Goal: Information Seeking & Learning: Learn about a topic

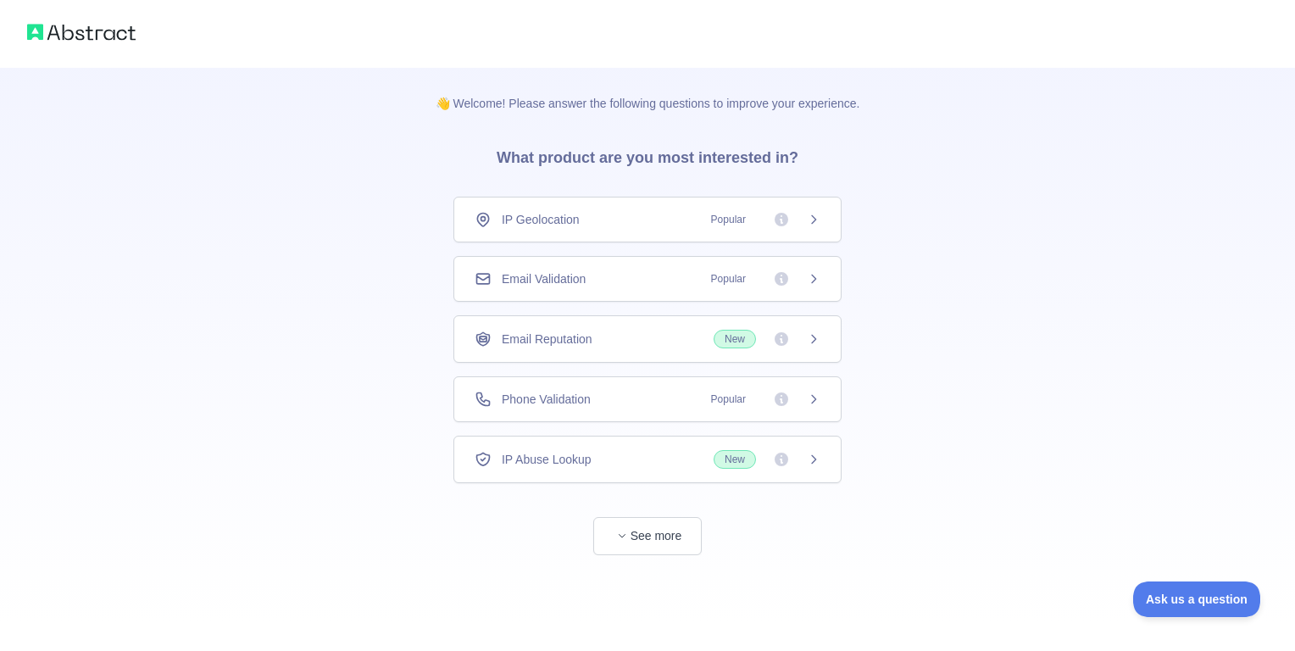
click at [717, 221] on span "Popular" at bounding box center [728, 219] width 55 height 17
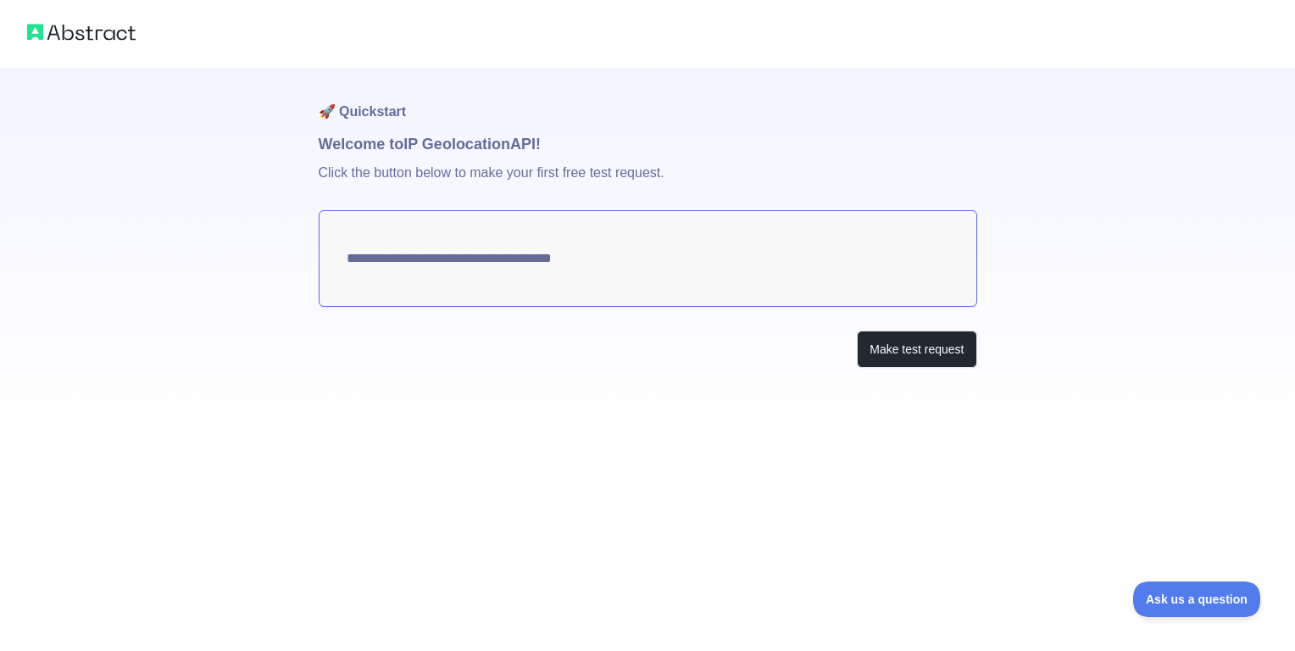
type textarea "**********"
click at [877, 334] on button "Make test request" at bounding box center [917, 350] width 120 height 38
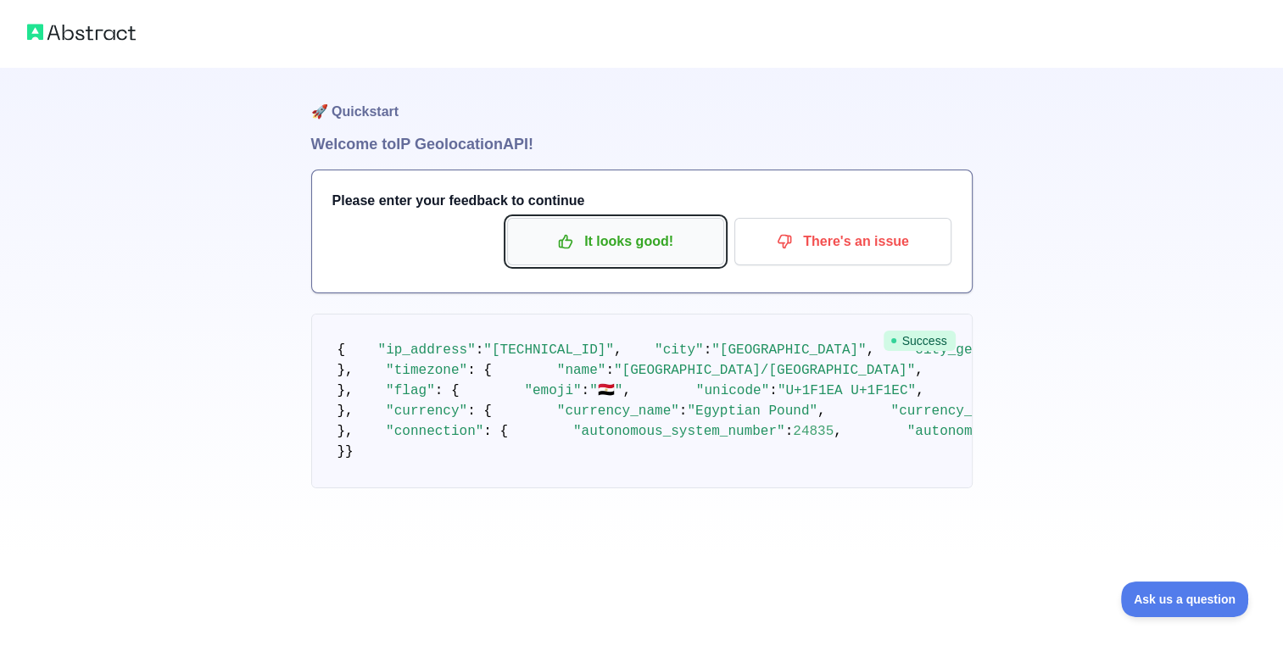
click at [661, 254] on p "It looks good!" at bounding box center [616, 241] width 192 height 29
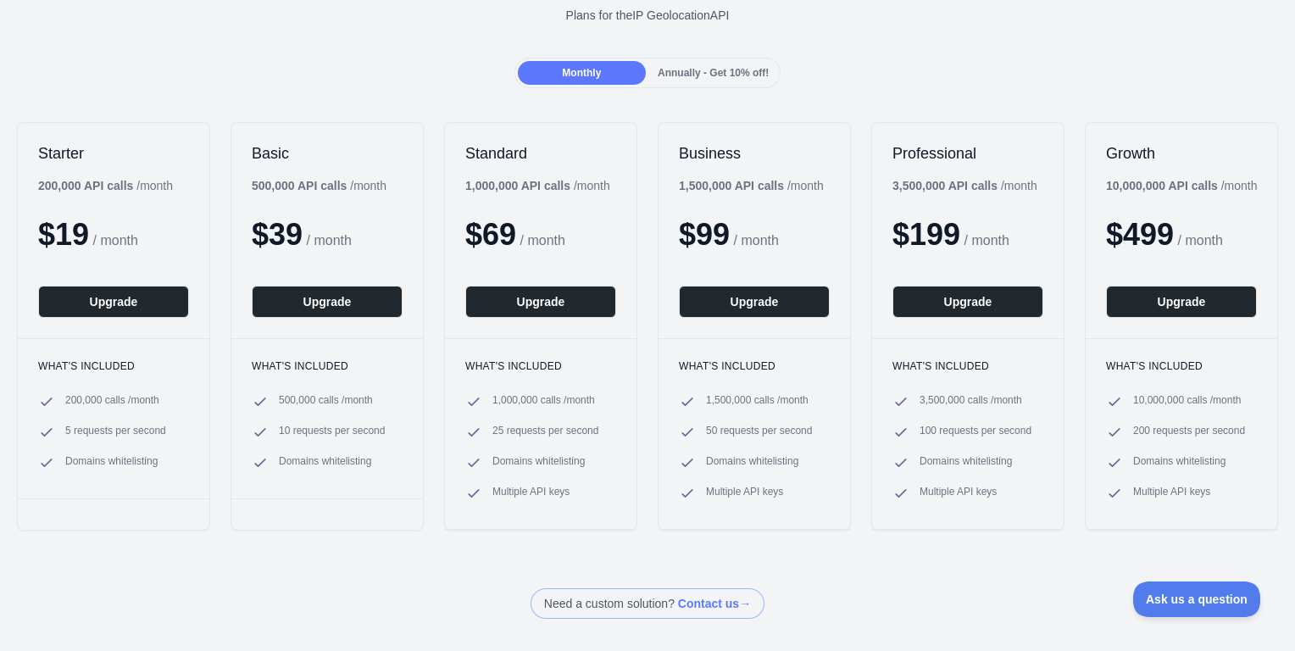
scroll to position [28, 0]
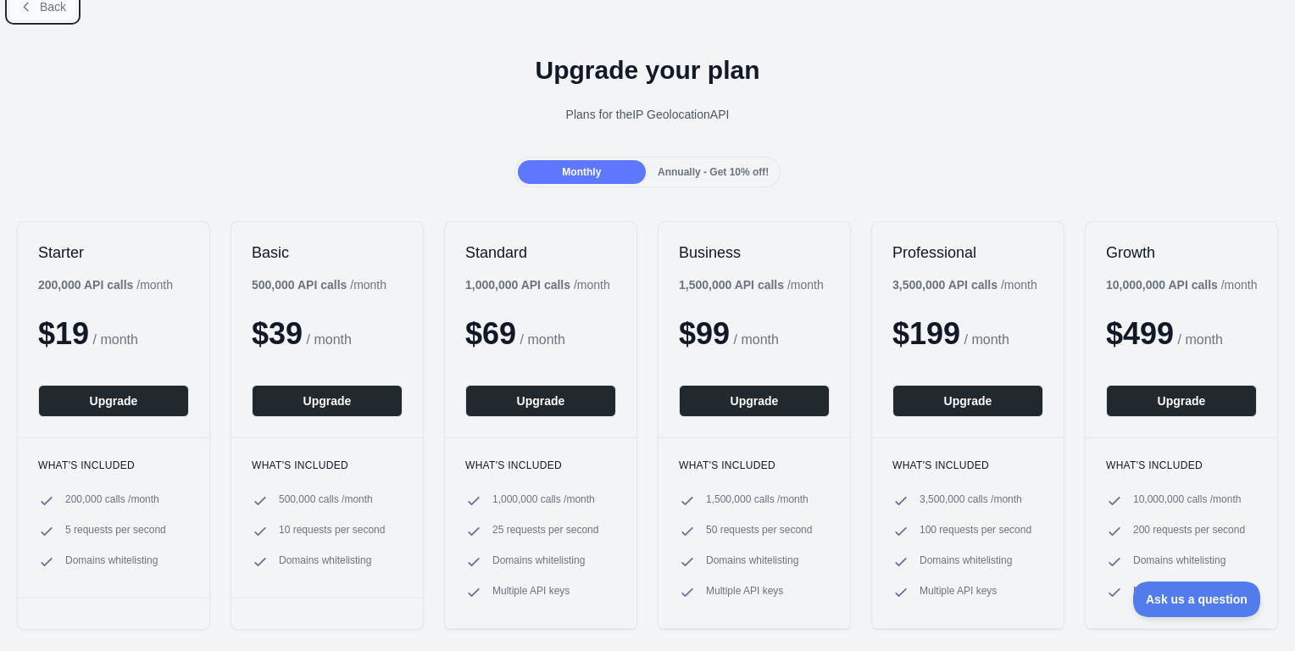
click at [56, 14] on button "Back" at bounding box center [42, 6] width 69 height 29
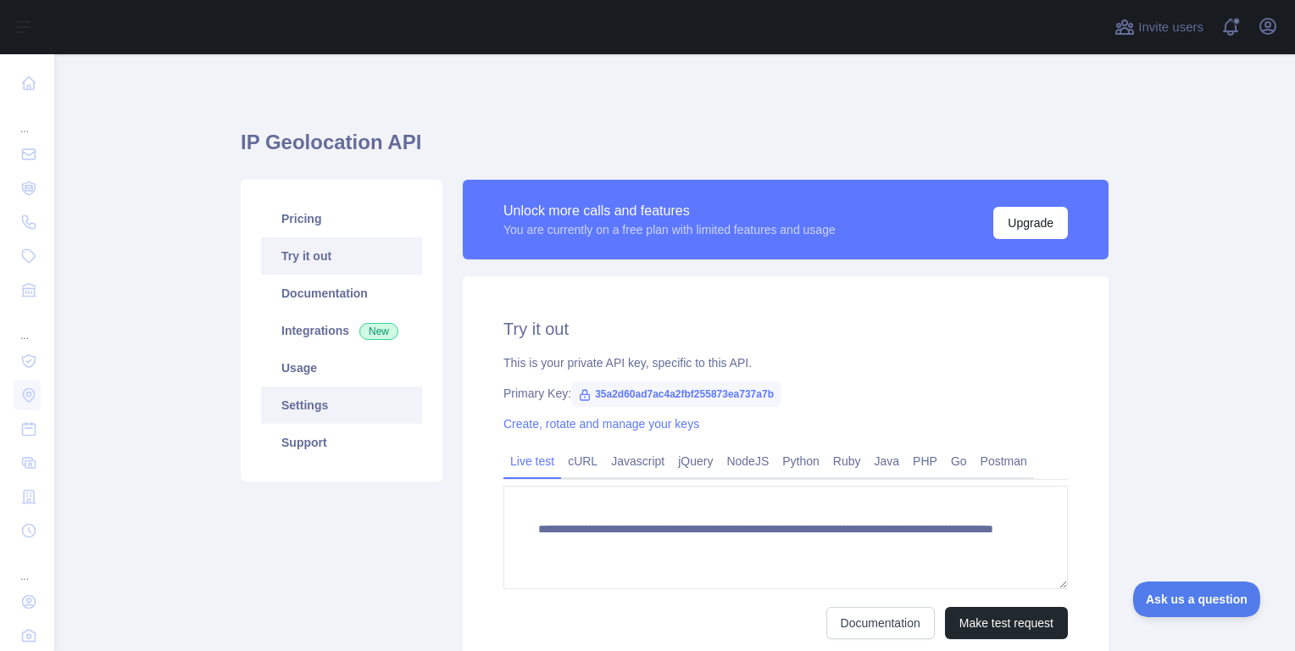
click at [353, 408] on link "Settings" at bounding box center [341, 405] width 161 height 37
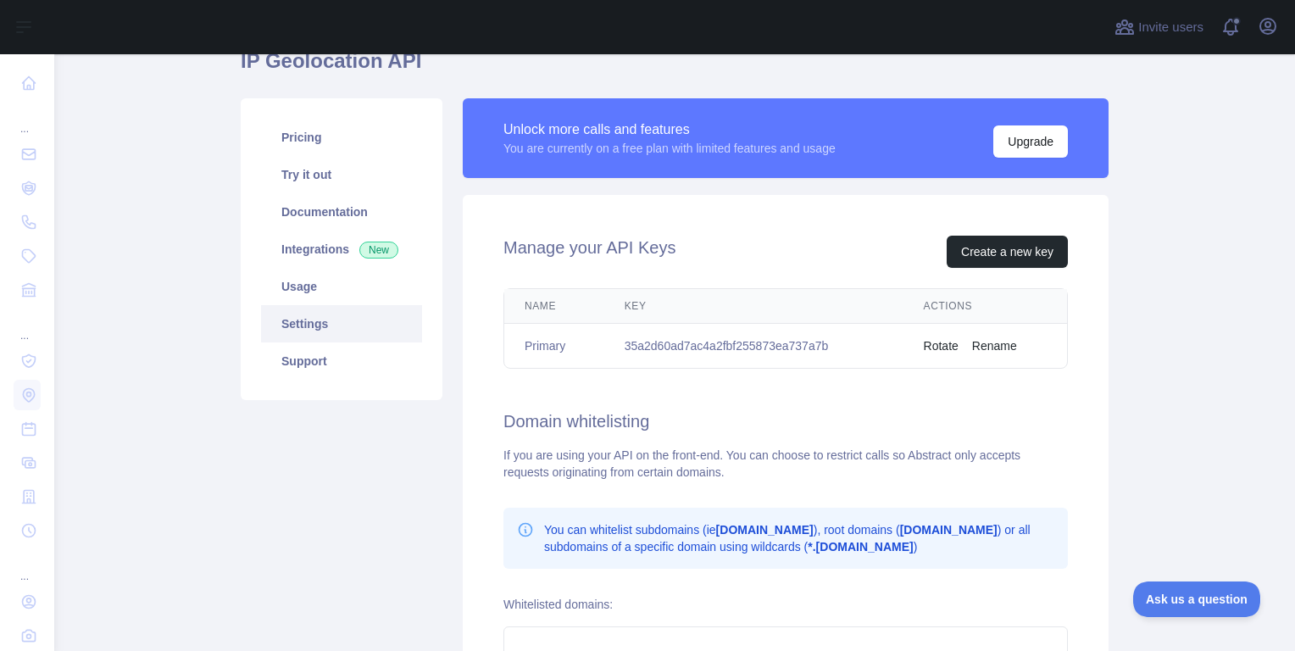
scroll to position [83, 0]
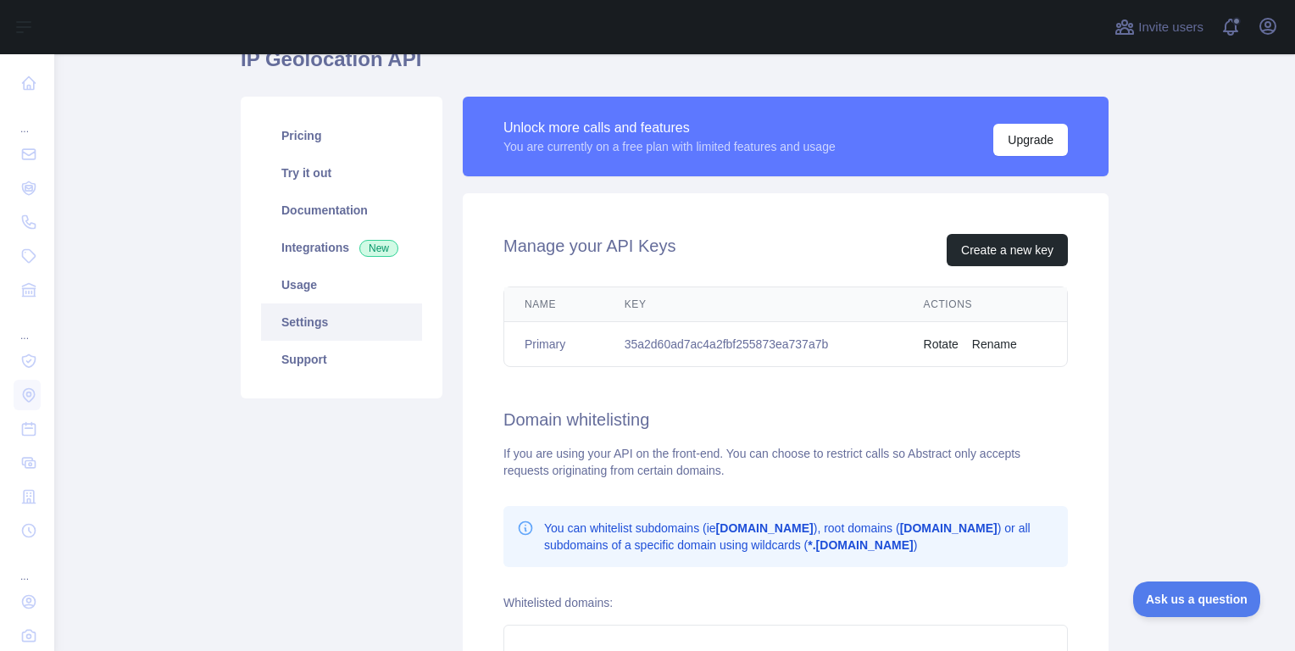
click at [678, 343] on td "35a2d60ad7ac4a2fbf255873ea737a7b" at bounding box center [754, 344] width 299 height 45
copy td "35a2d60ad7ac4a2fbf255873ea737a7b"
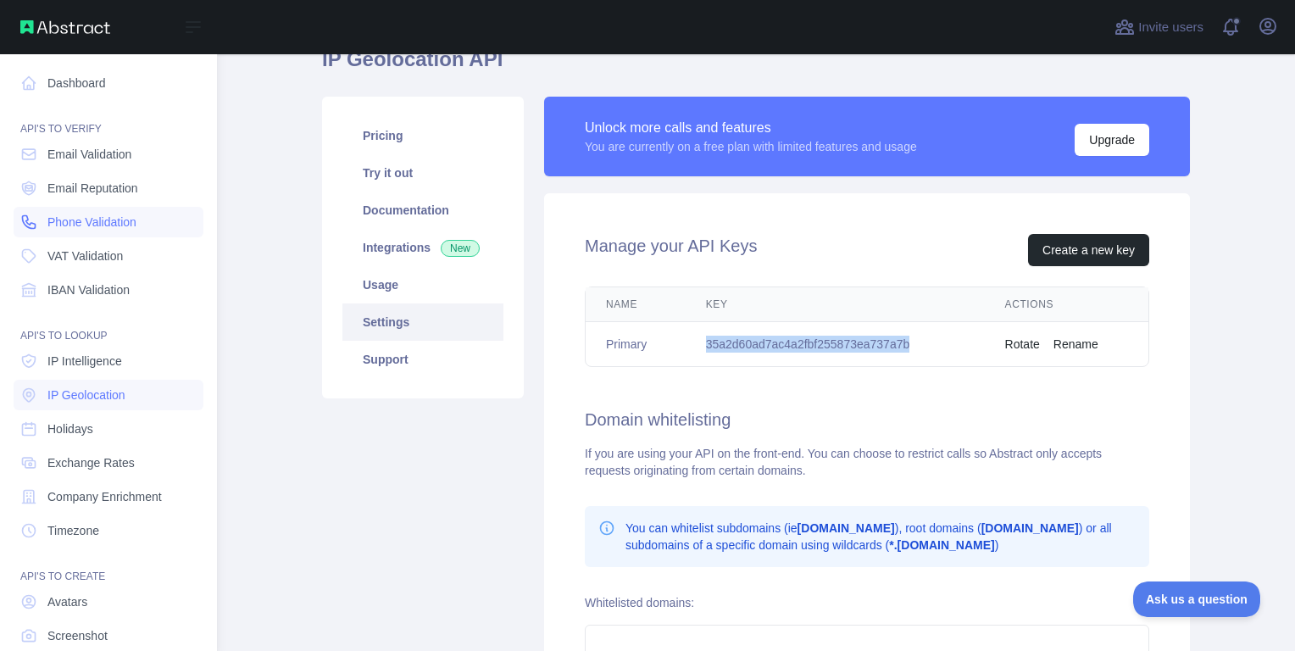
click at [126, 220] on span "Phone Validation" at bounding box center [91, 222] width 89 height 17
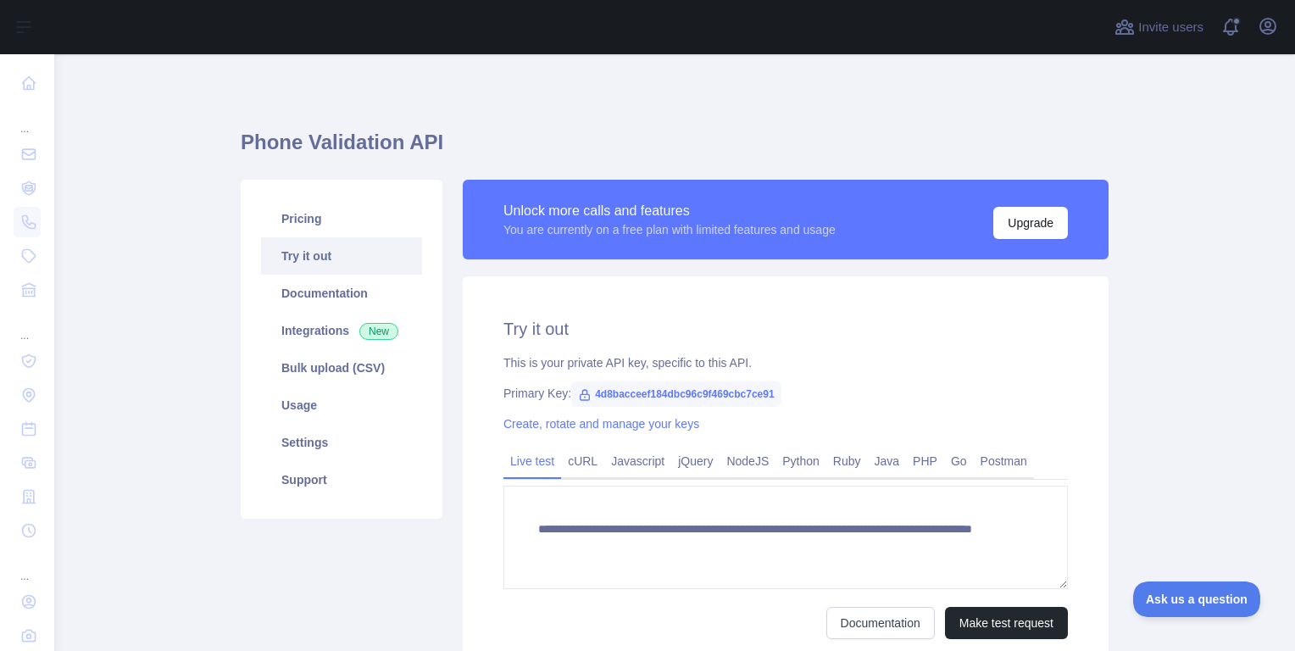
scroll to position [75, 0]
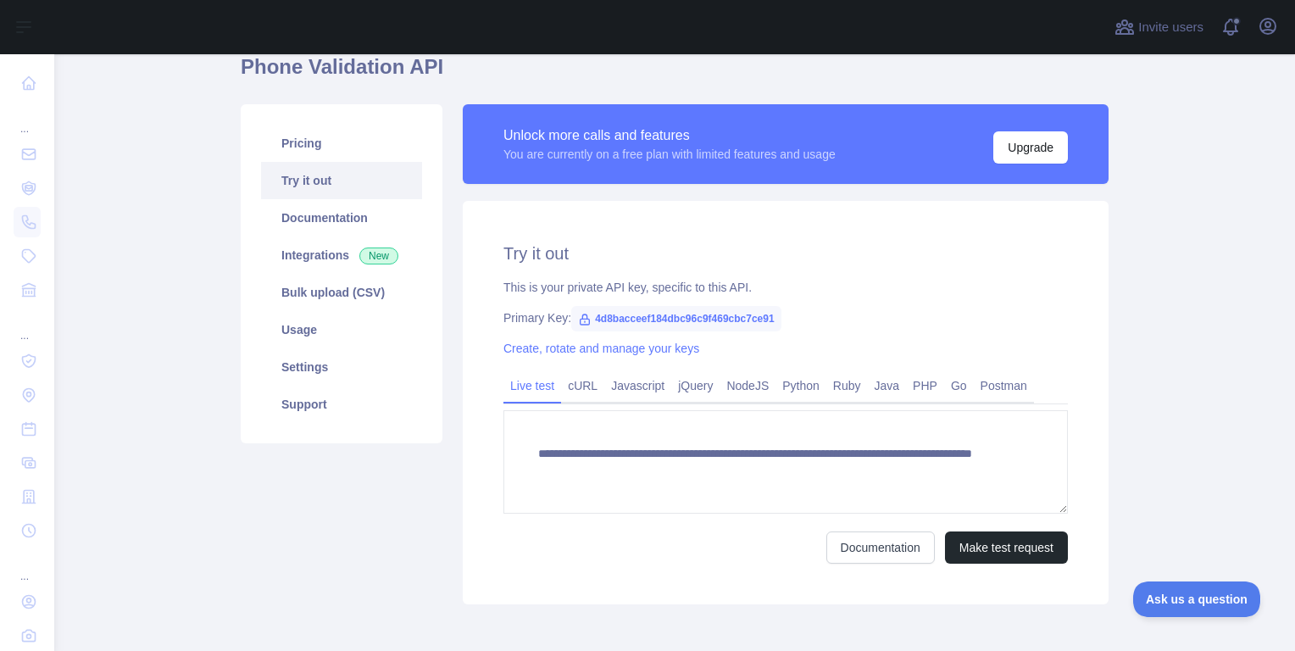
click at [631, 312] on span "4d8bacceef184dbc96c9f469cbc7ce91" at bounding box center [676, 318] width 210 height 25
copy span "4d8bacceef184dbc96c9f469cbc7ce91"
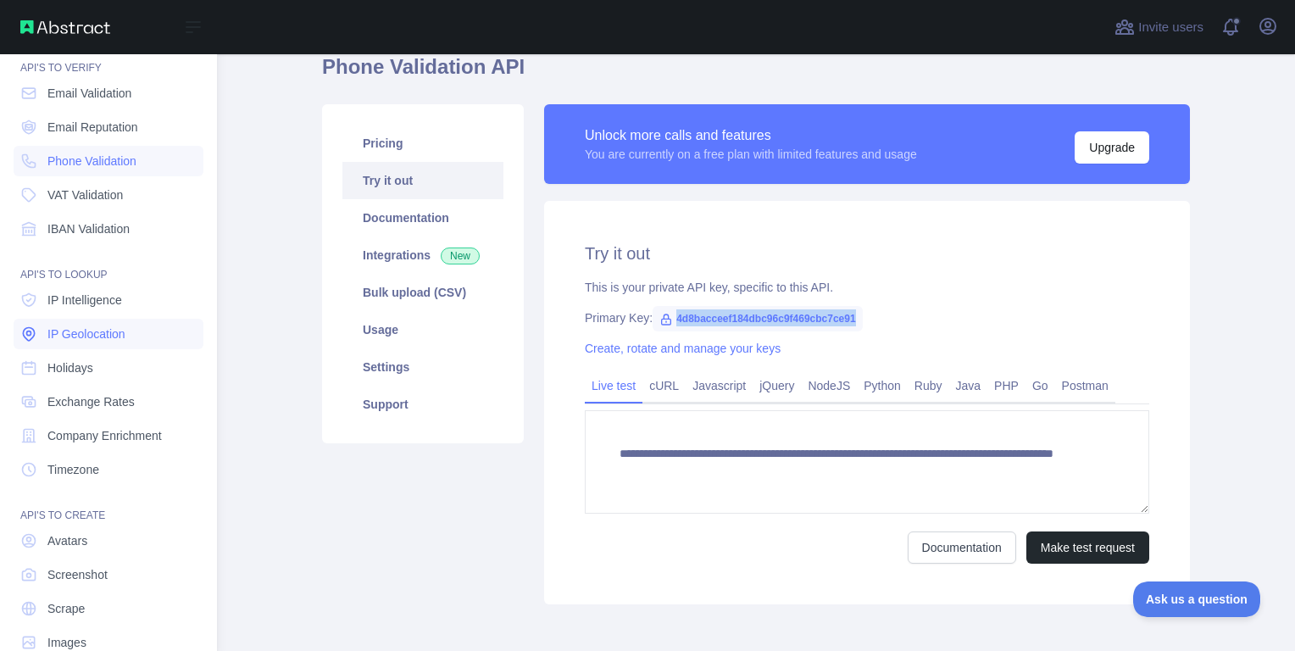
scroll to position [95, 0]
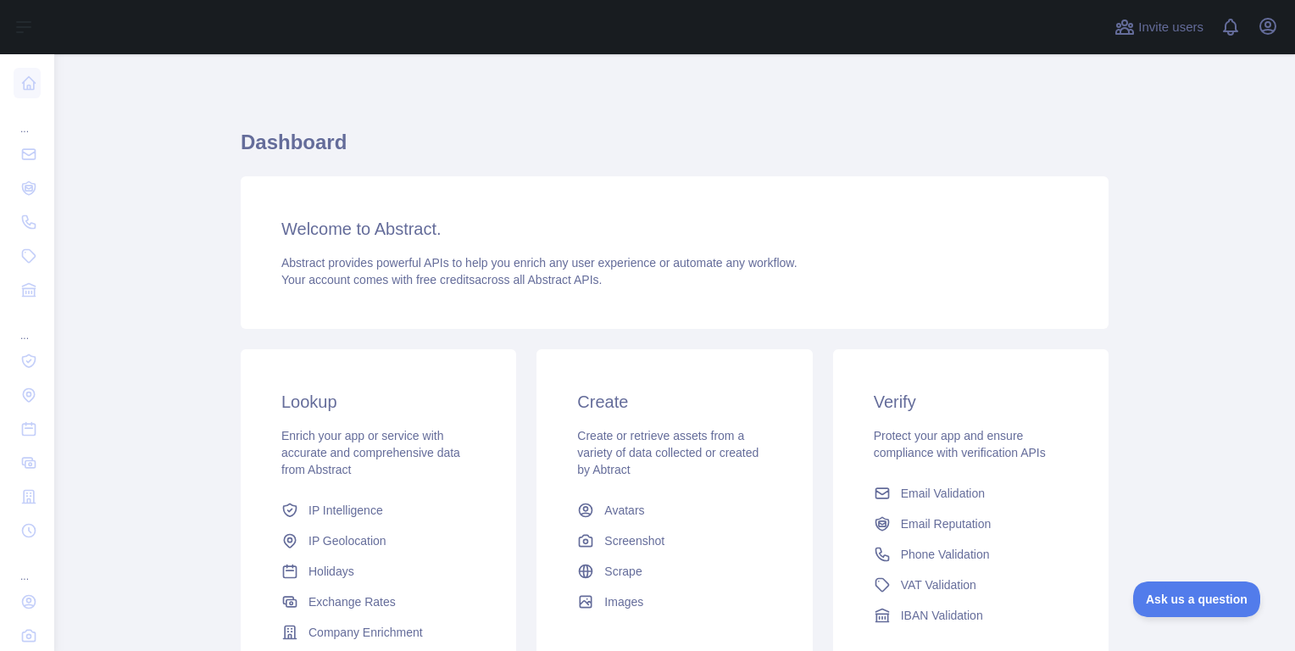
scroll to position [193, 0]
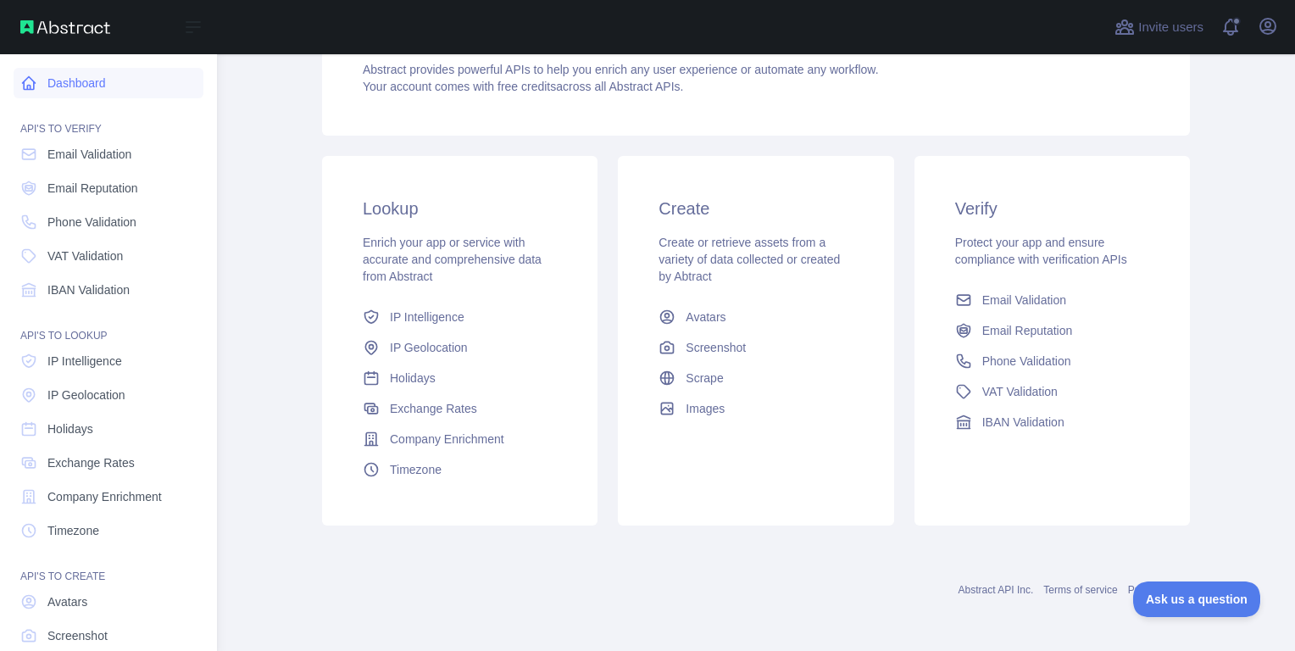
click at [101, 86] on link "Dashboard" at bounding box center [109, 83] width 190 height 31
click at [92, 163] on link "Email Validation" at bounding box center [109, 154] width 190 height 31
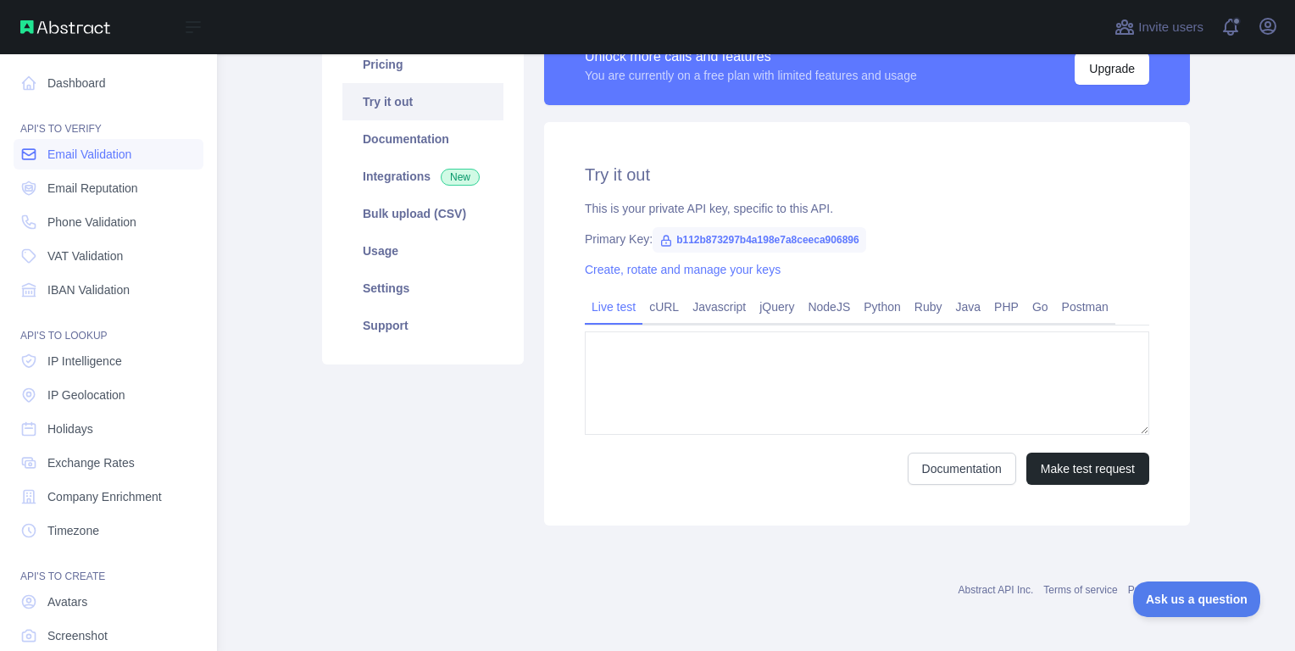
type textarea "**********"
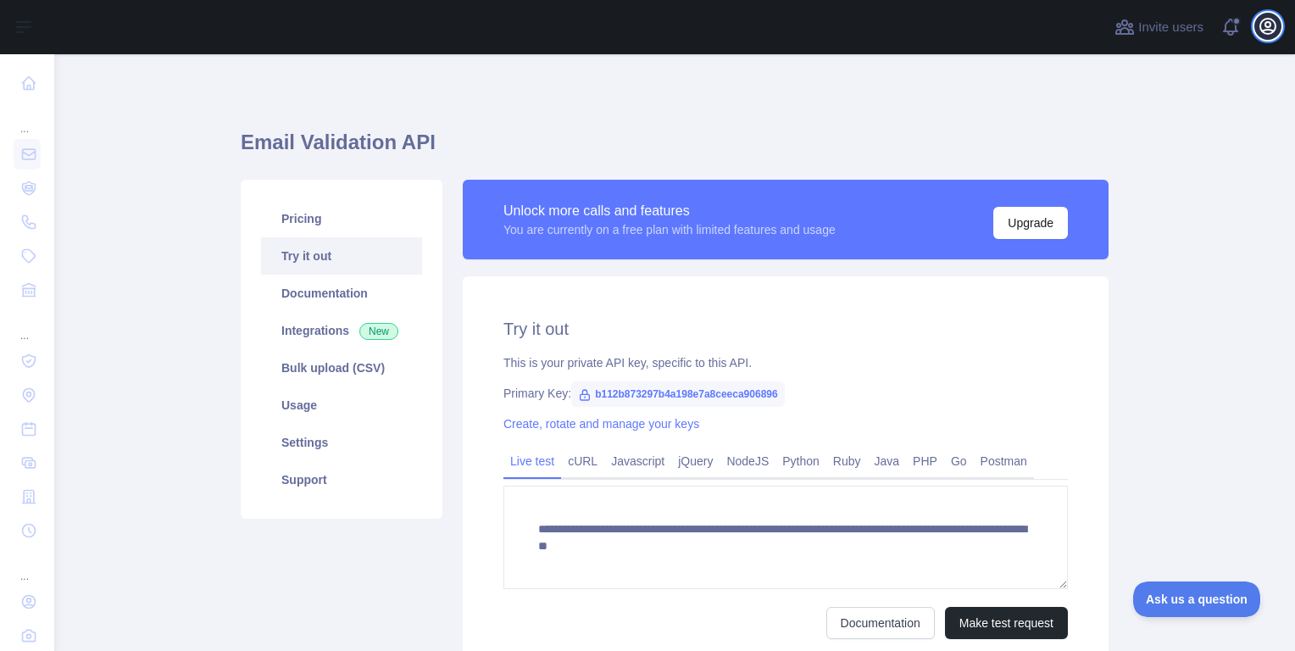
click at [1275, 21] on icon "button" at bounding box center [1268, 26] width 20 height 20
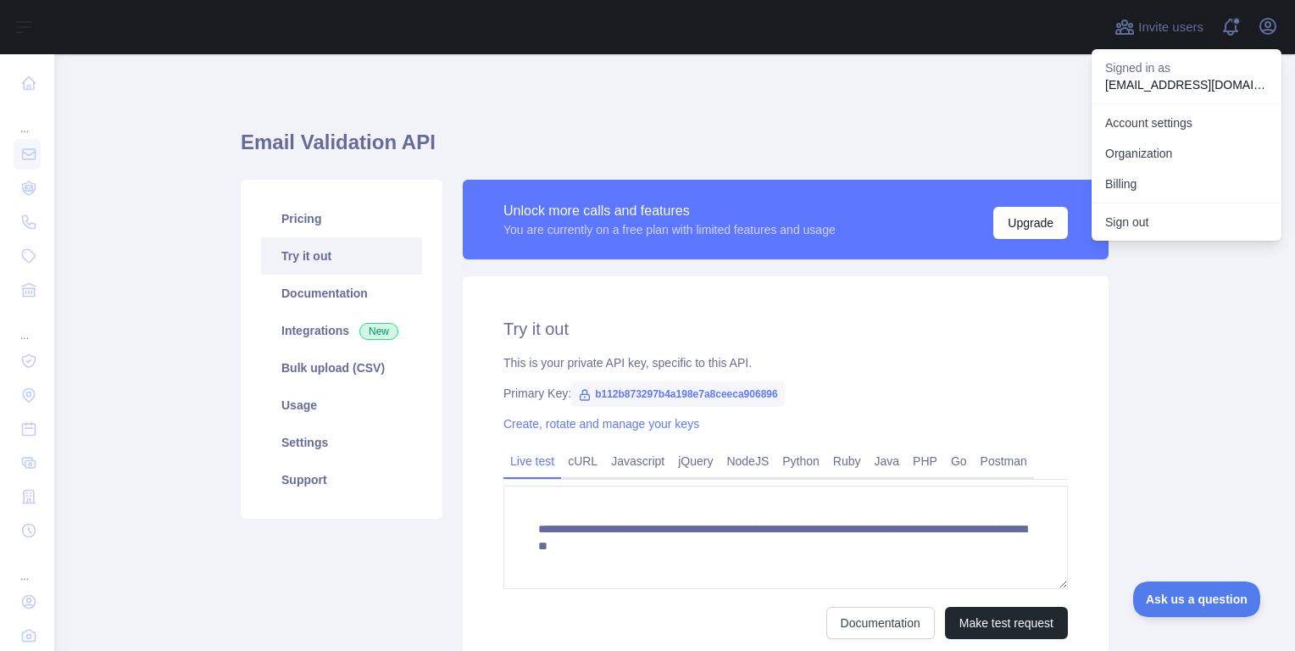
click at [970, 177] on div "**********" at bounding box center [675, 430] width 889 height 521
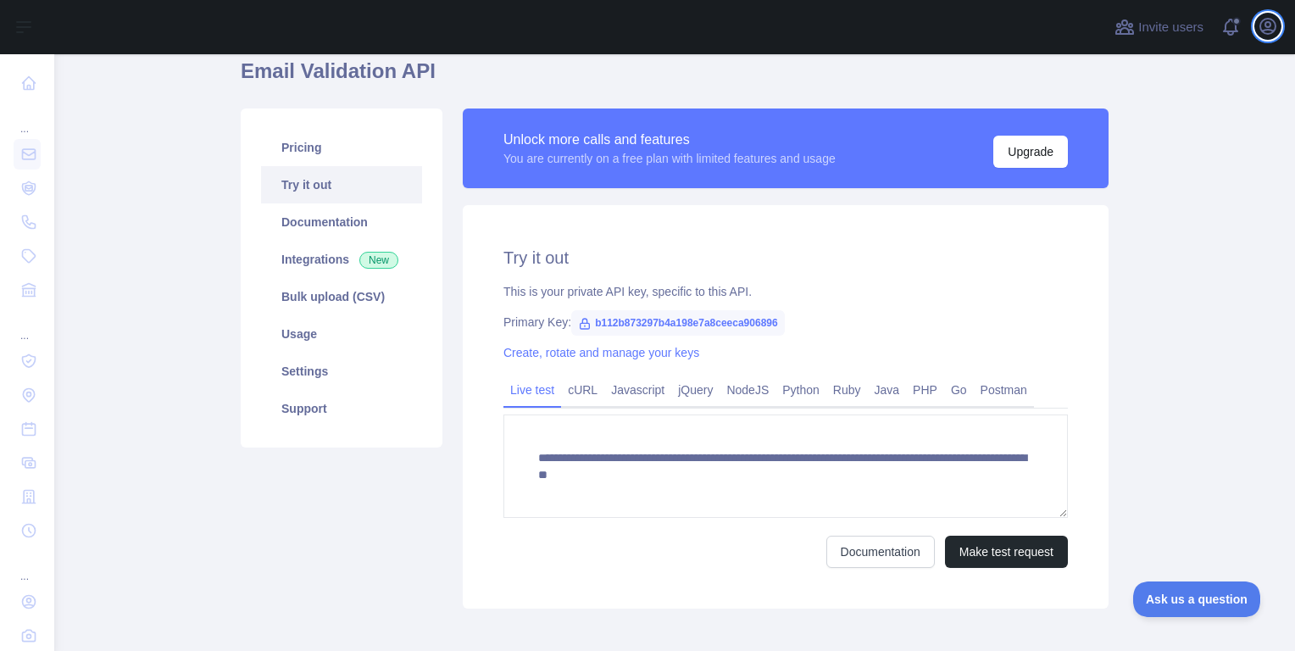
scroll to position [76, 0]
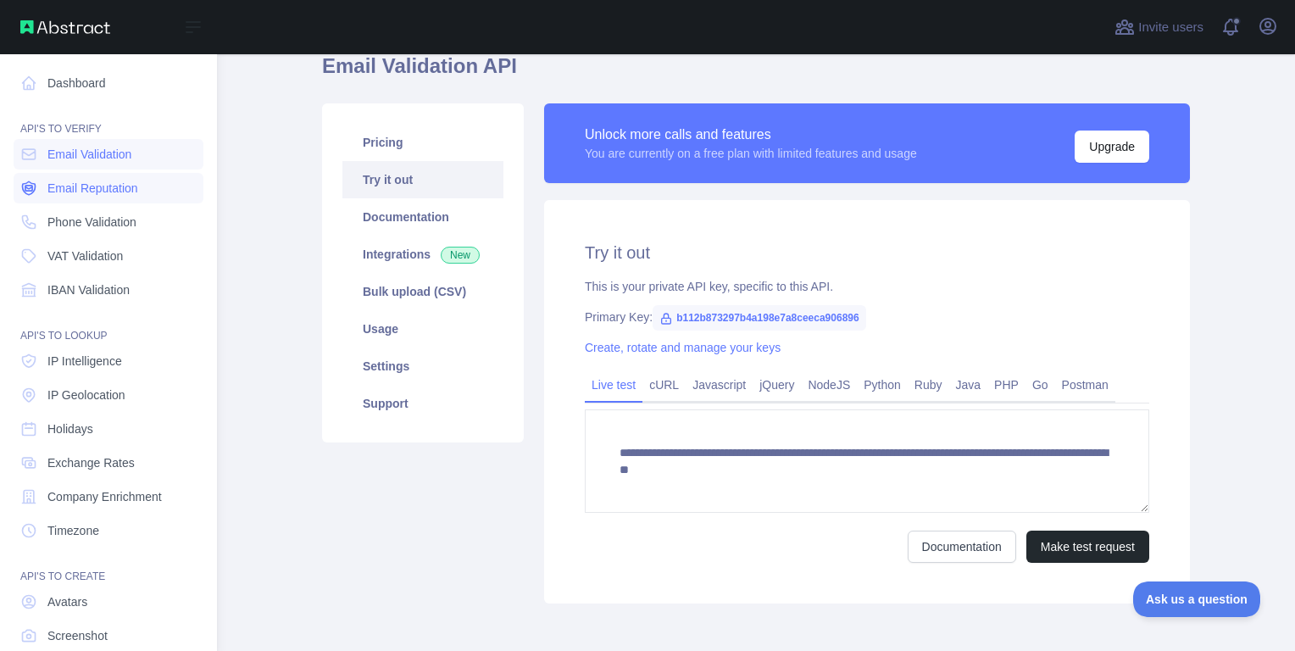
click at [92, 181] on span "Email Reputation" at bounding box center [92, 188] width 91 height 17
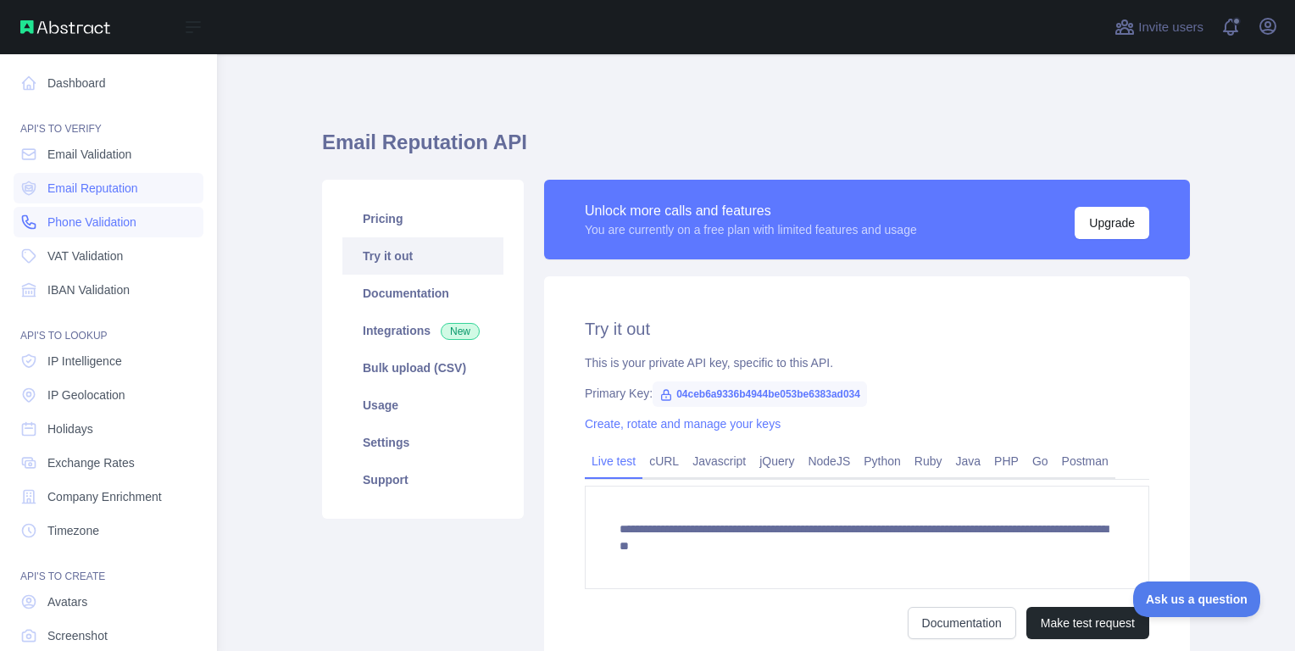
click at [120, 220] on span "Phone Validation" at bounding box center [91, 222] width 89 height 17
click at [132, 263] on link "VAT Validation" at bounding box center [109, 256] width 190 height 31
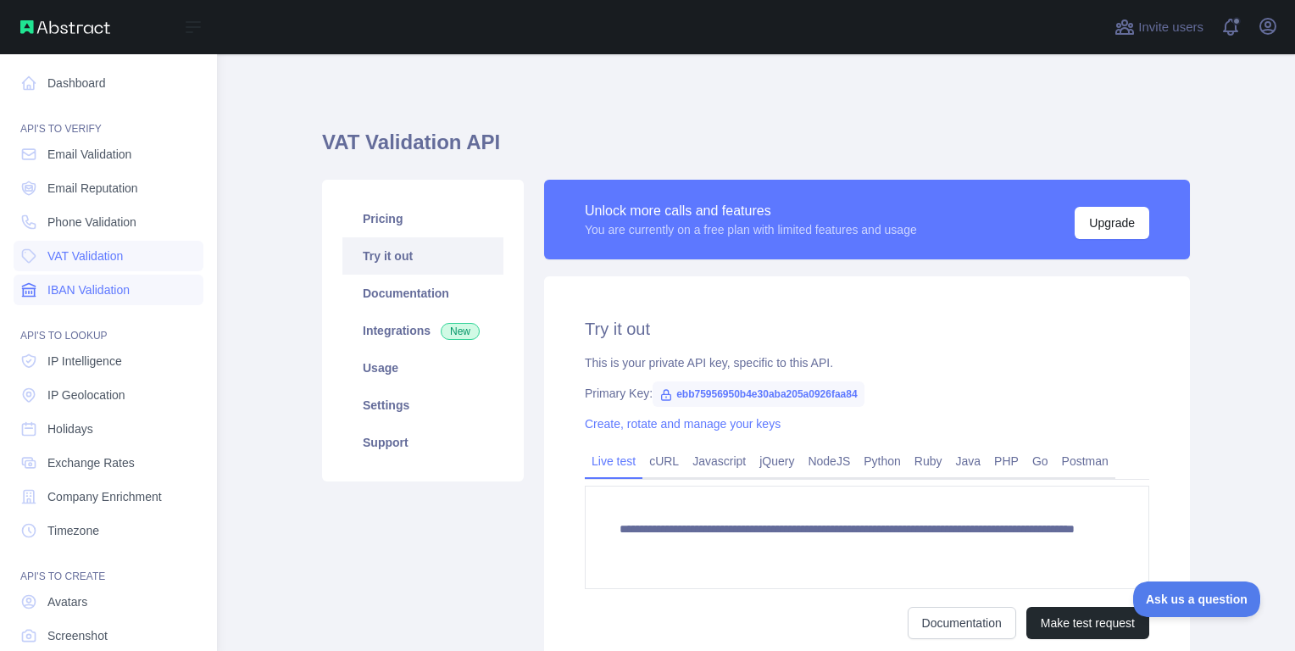
click at [129, 296] on span "IBAN Validation" at bounding box center [88, 289] width 82 height 17
click at [121, 269] on link "VAT Validation" at bounding box center [109, 256] width 190 height 31
click at [114, 249] on span "VAT Validation" at bounding box center [84, 256] width 75 height 17
click at [105, 221] on span "Phone Validation" at bounding box center [91, 222] width 89 height 17
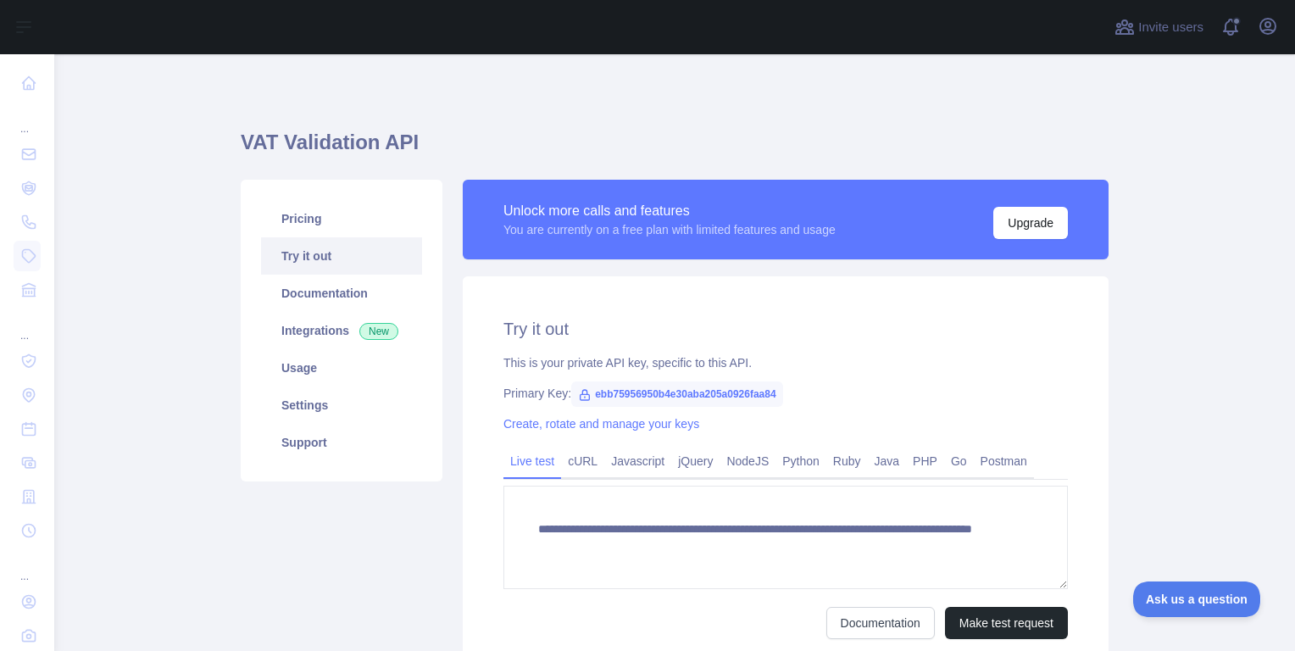
type textarea "**********"
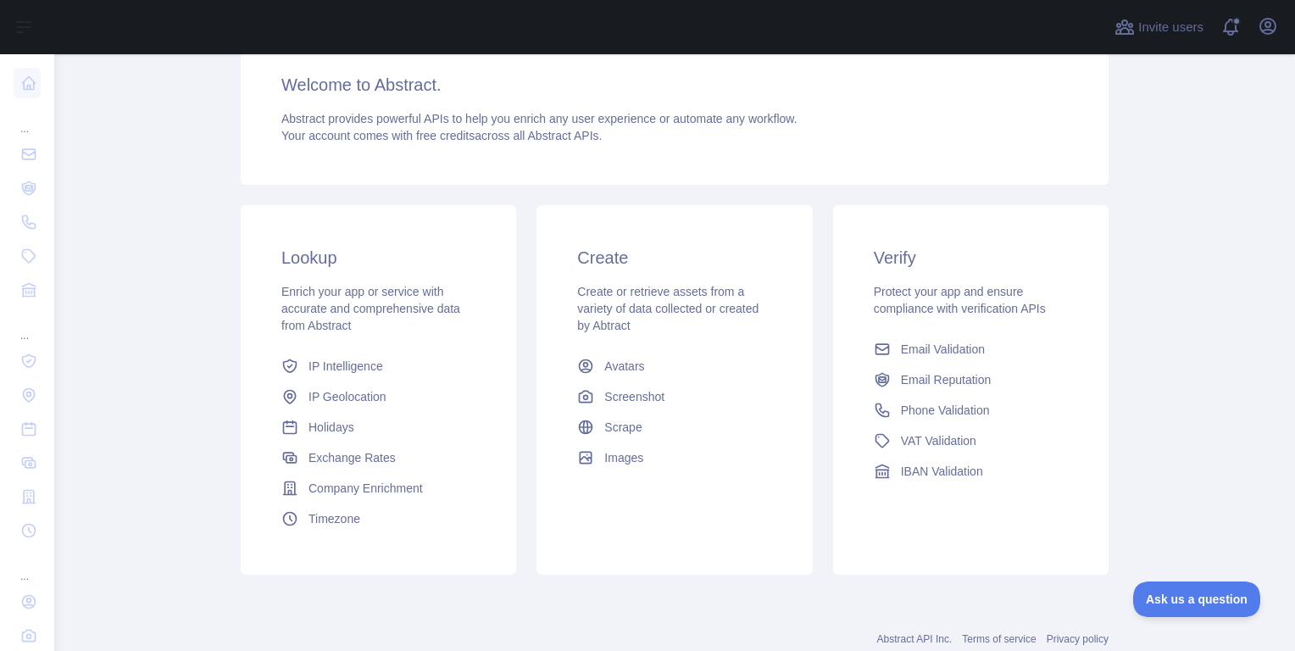
scroll to position [193, 0]
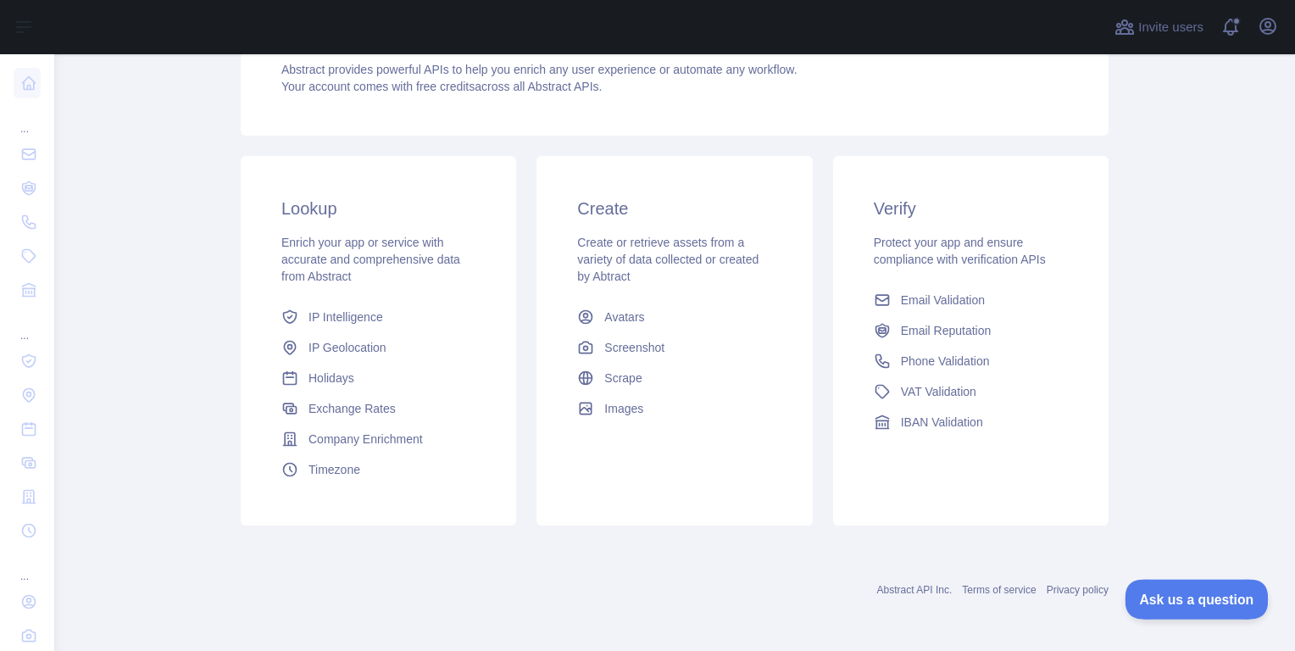
click at [1167, 584] on button "Ask us a question" at bounding box center [1188, 597] width 127 height 36
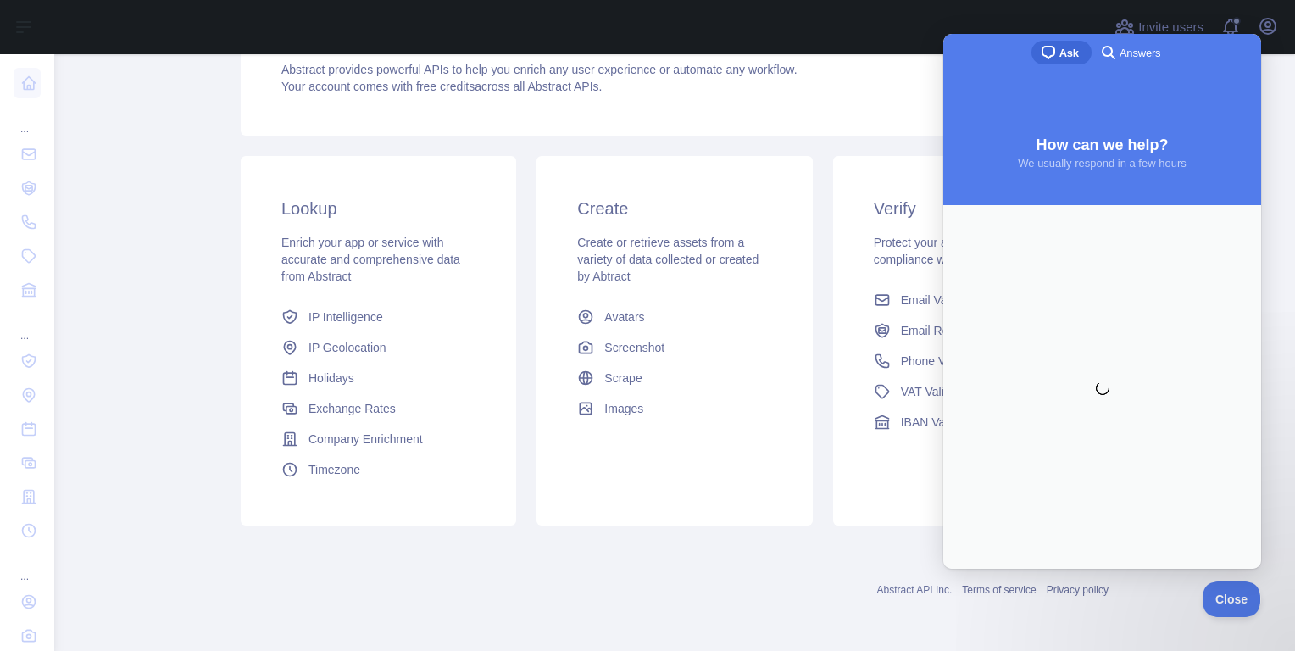
scroll to position [0, 0]
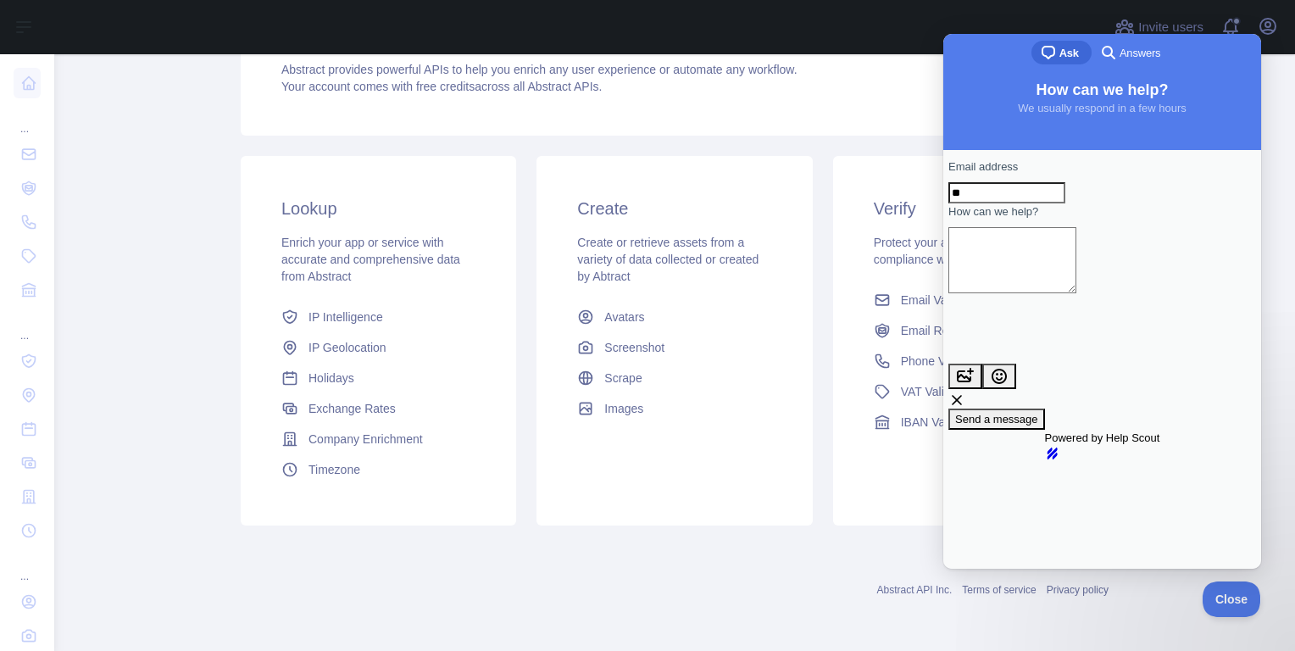
type input "*"
click at [811, 611] on div "Dashboard Welcome to Abstract. Abstract provides powerful APIs to help you enri…" at bounding box center [675, 256] width 868 height 790
click at [900, 591] on link "Abstract API Inc." at bounding box center [915, 590] width 75 height 12
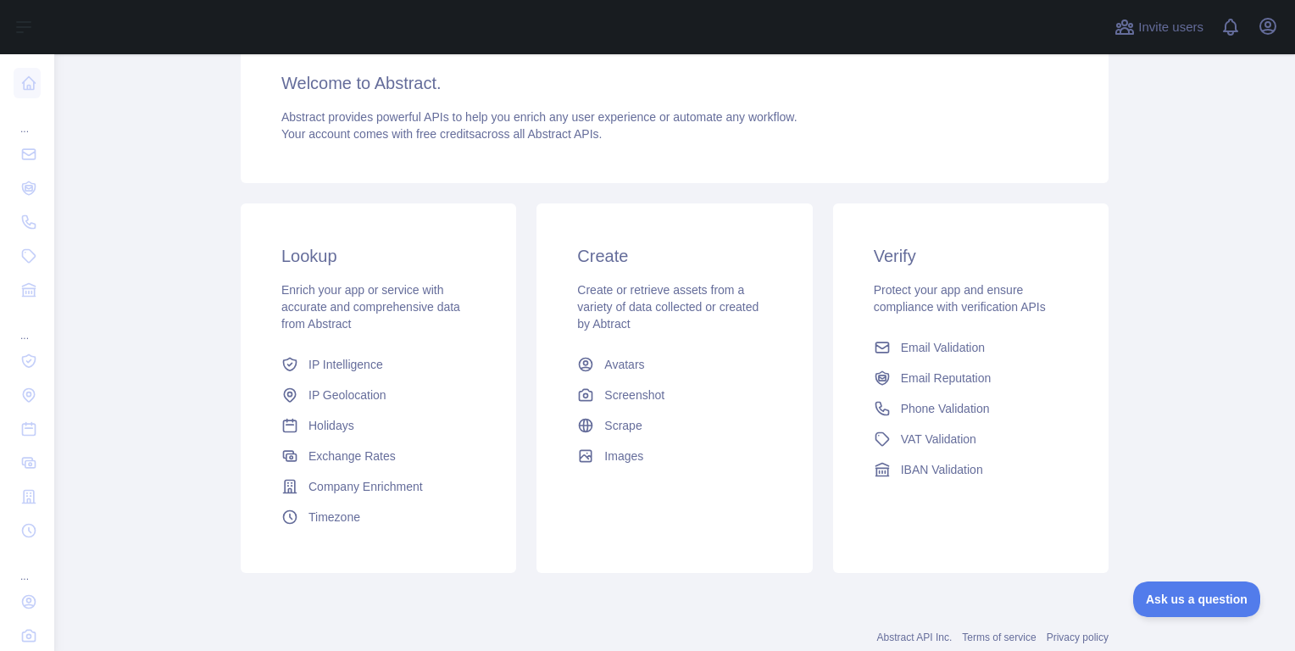
scroll to position [193, 0]
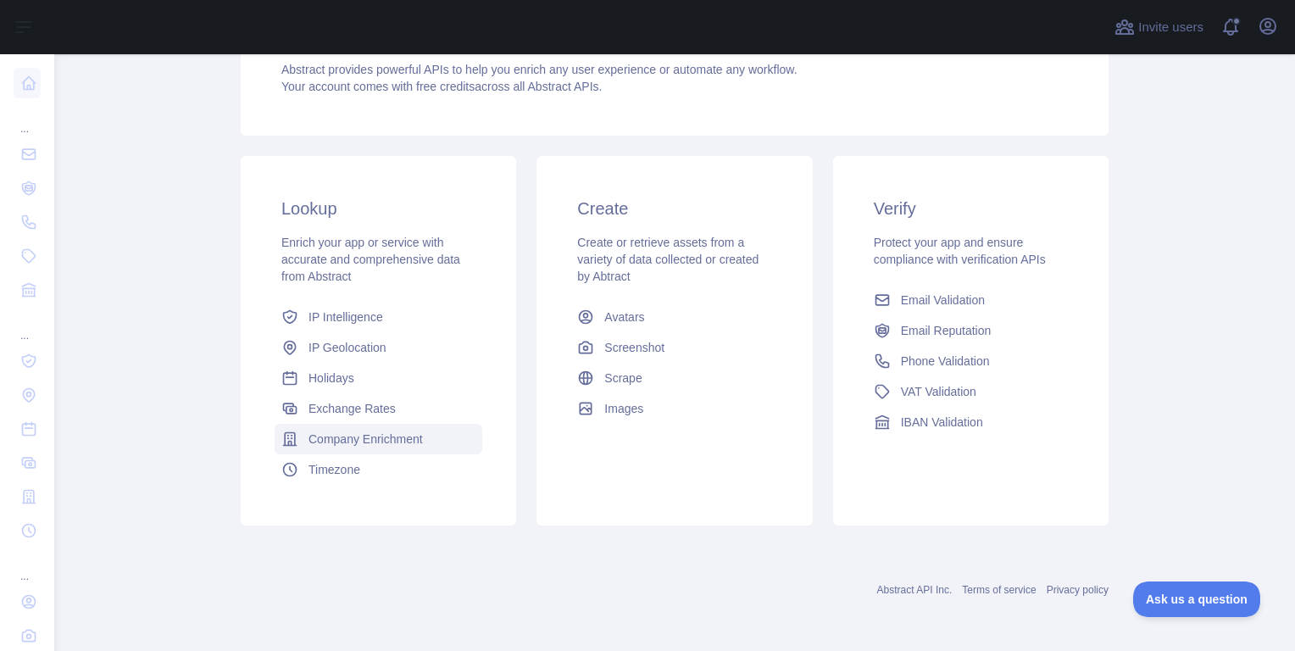
click at [384, 442] on span "Company Enrichment" at bounding box center [366, 439] width 114 height 17
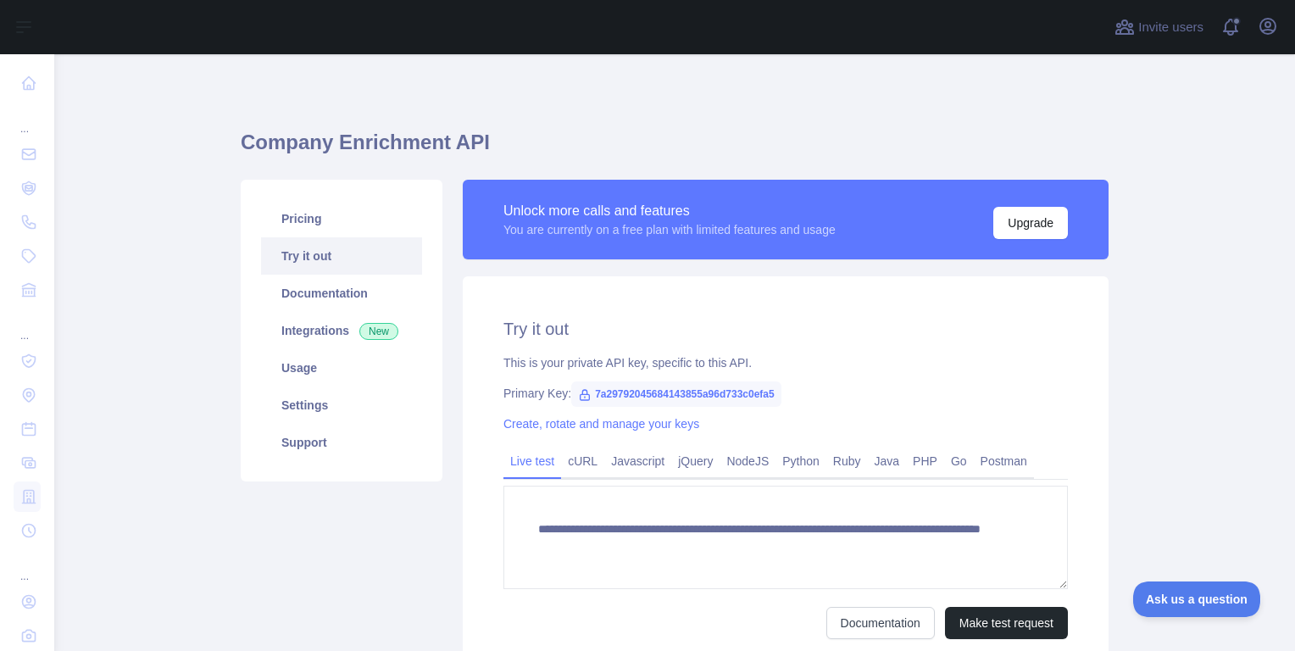
click at [675, 392] on span "7a29792045684143855a96d733c0efa5" at bounding box center [676, 394] width 210 height 25
copy span "7a29792045684143855a96d733c0efa5"
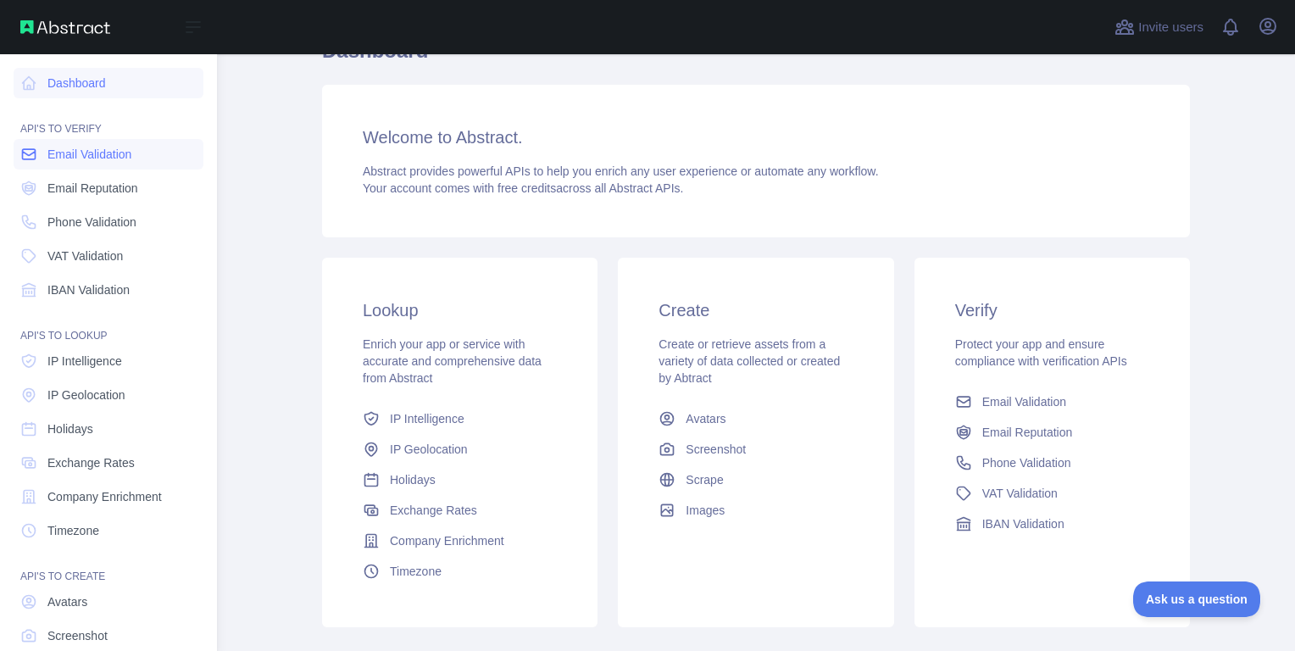
click at [70, 162] on span "Email Validation" at bounding box center [89, 154] width 84 height 17
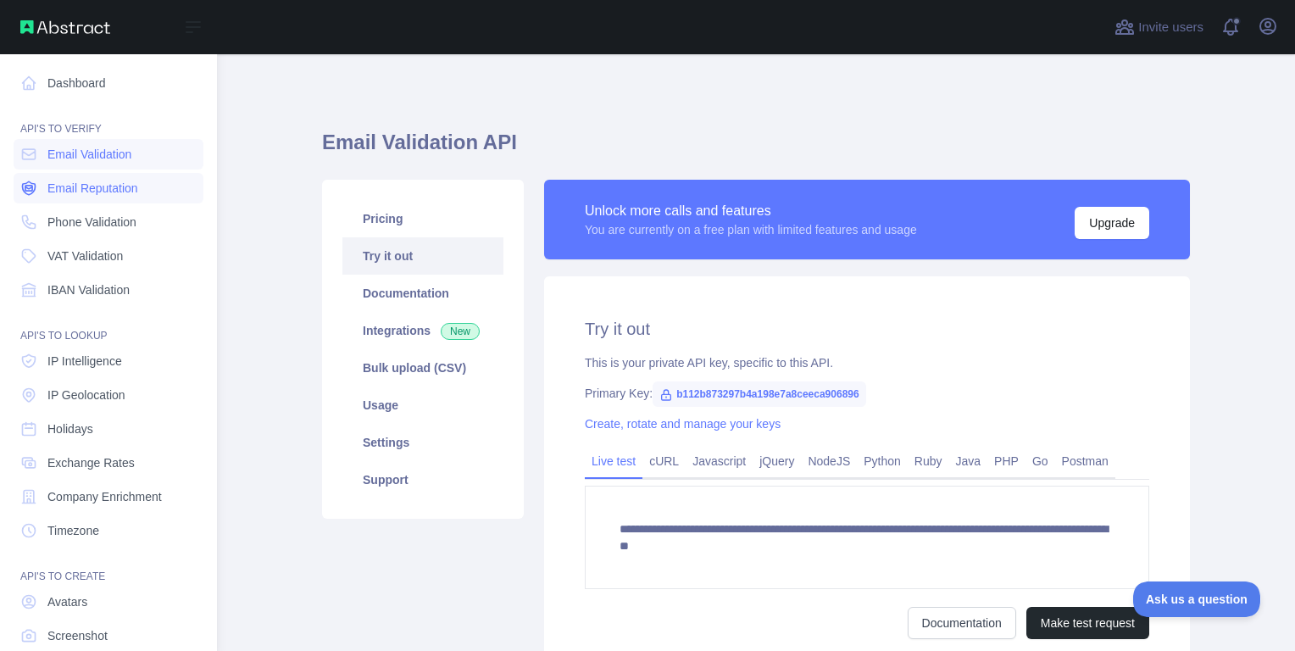
click at [95, 189] on span "Email Reputation" at bounding box center [92, 188] width 91 height 17
click at [105, 224] on span "Phone Validation" at bounding box center [91, 222] width 89 height 17
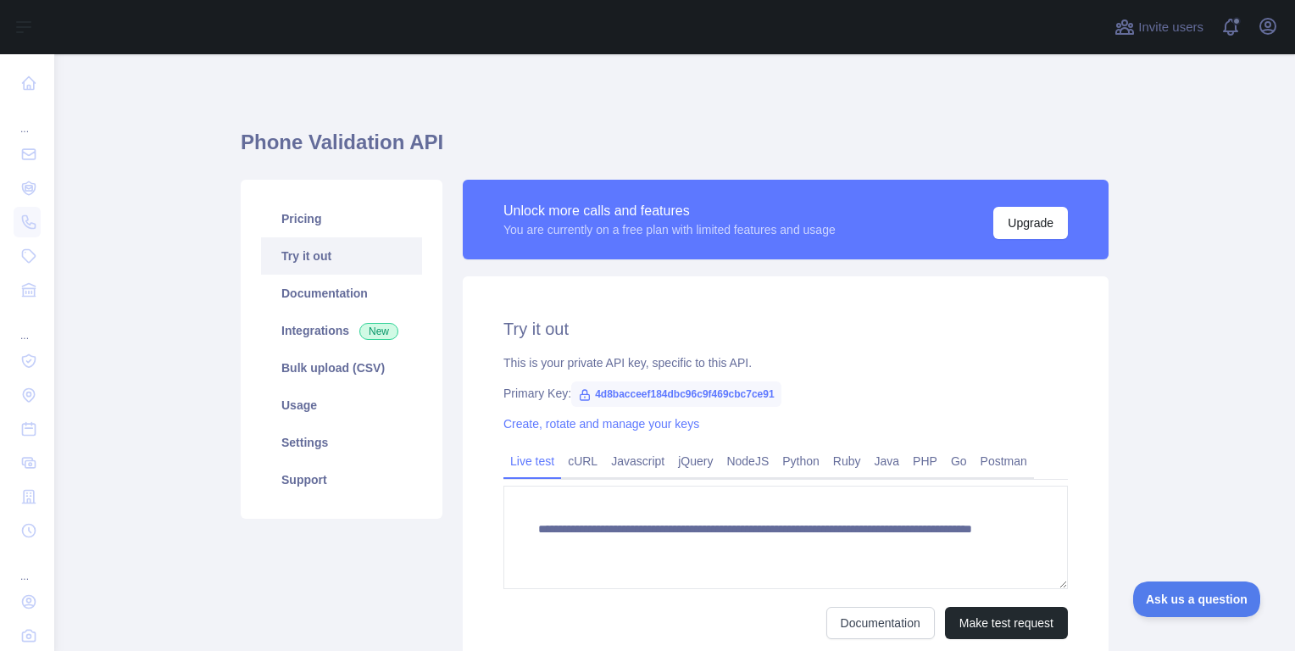
click at [694, 400] on span "4d8bacceef184dbc96c9f469cbc7ce91" at bounding box center [676, 394] width 210 height 25
copy span "4d8bacceef184dbc96c9f469cbc7ce91"
